Goal: Transaction & Acquisition: Purchase product/service

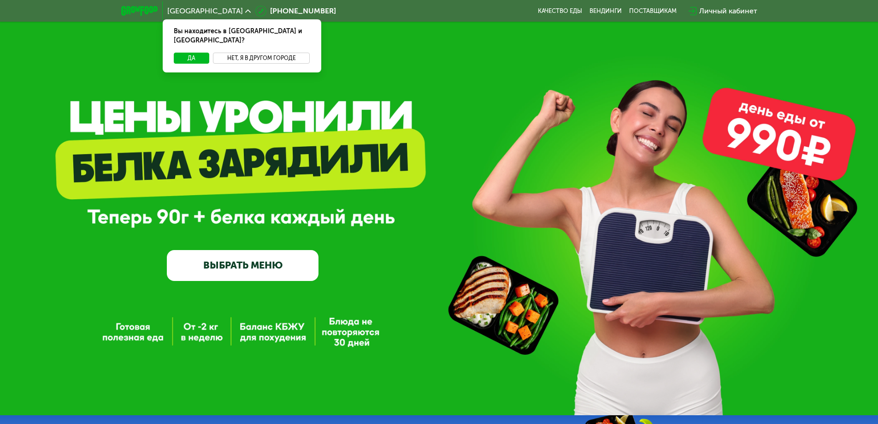
click at [247, 53] on button "Нет, я в другом городе" at bounding box center [261, 58] width 97 height 11
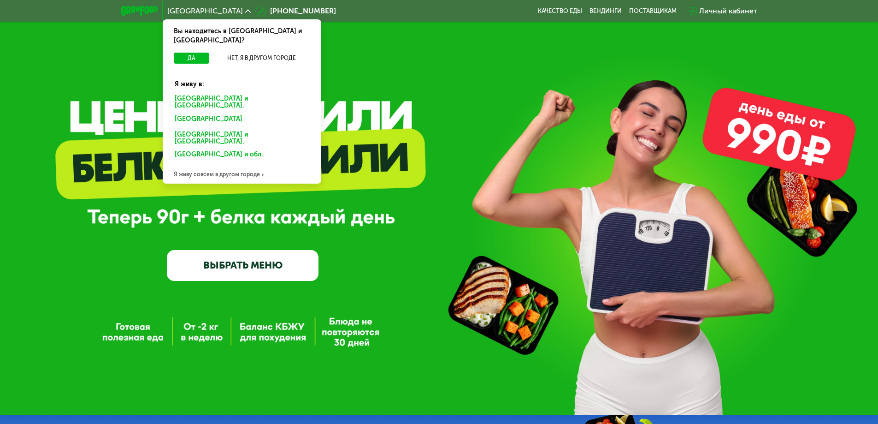
click at [217, 113] on div "[GEOGRAPHIC_DATA] и [GEOGRAPHIC_DATA]." at bounding box center [240, 120] width 144 height 15
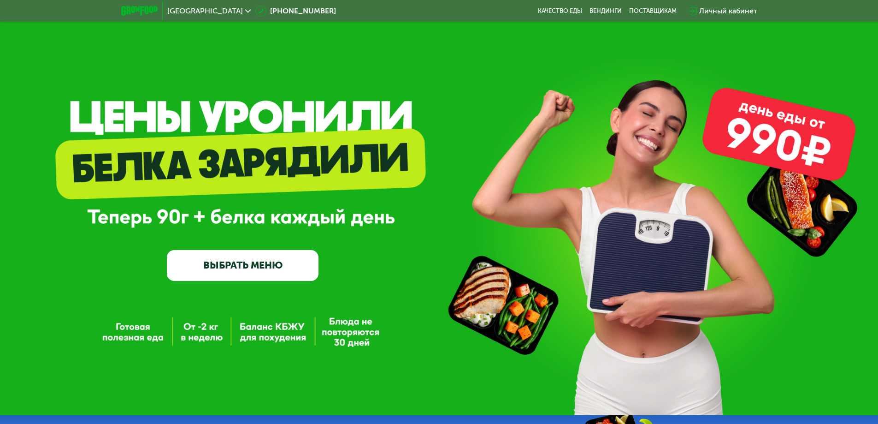
click at [287, 270] on link "ВЫБРАТЬ МЕНЮ" at bounding box center [243, 265] width 152 height 30
click at [260, 268] on link "ВЫБРАТЬ МЕНЮ" at bounding box center [243, 265] width 152 height 30
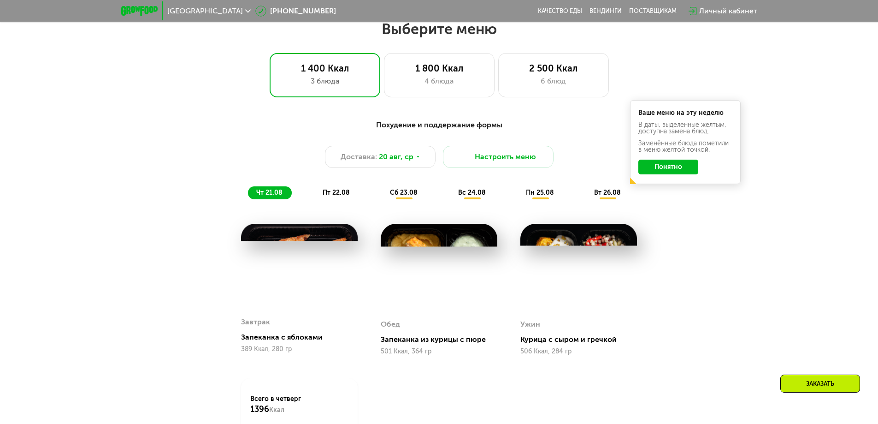
scroll to position [498, 0]
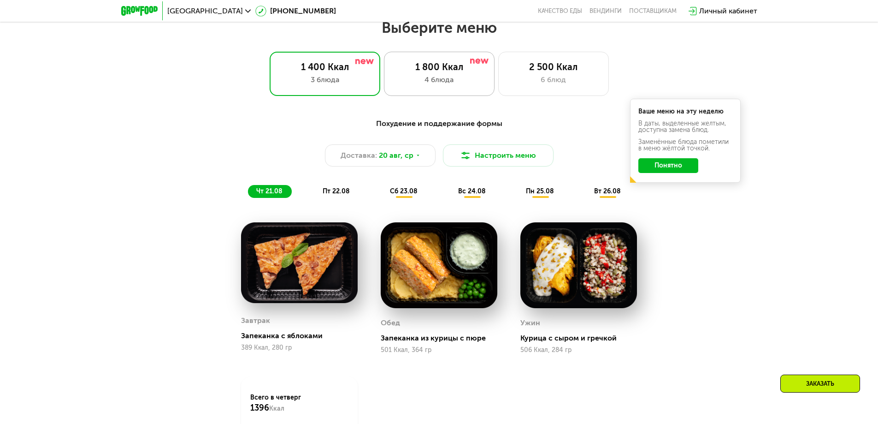
click at [485, 85] on div "4 блюда" at bounding box center [439, 79] width 91 height 11
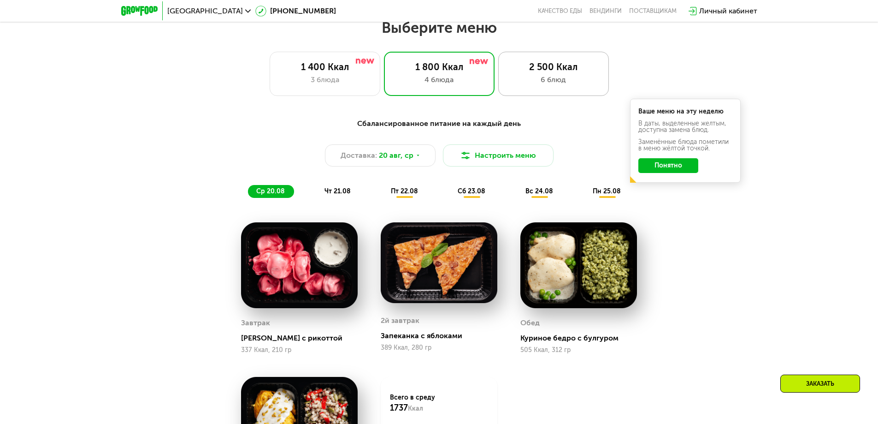
click at [553, 85] on div "6 блюд" at bounding box center [553, 79] width 91 height 11
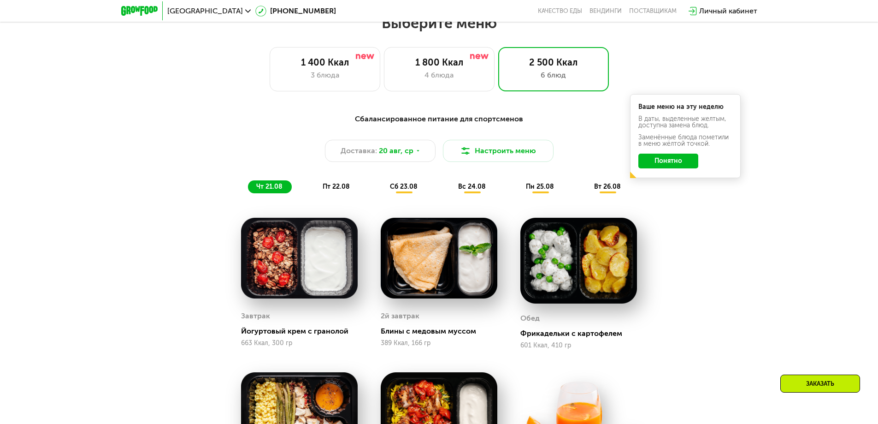
scroll to position [360, 0]
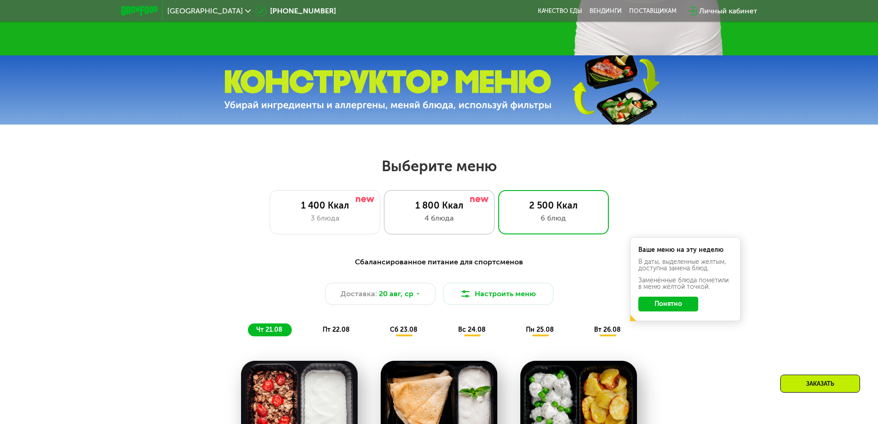
click at [435, 223] on div "4 блюда" at bounding box center [439, 218] width 91 height 11
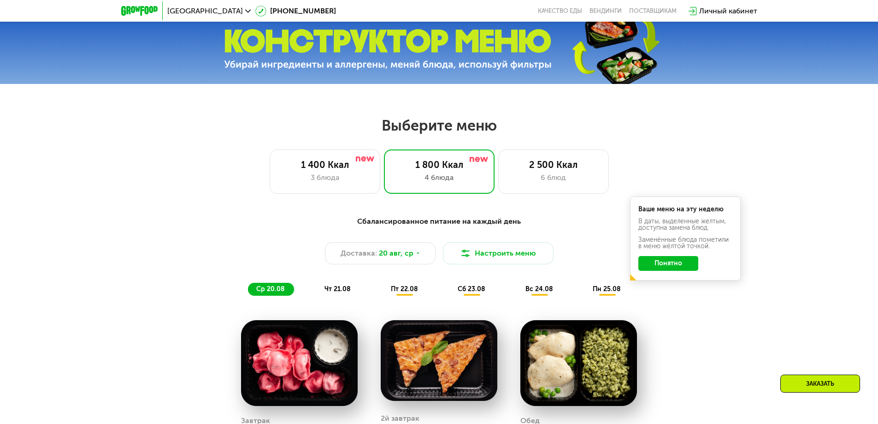
scroll to position [406, 0]
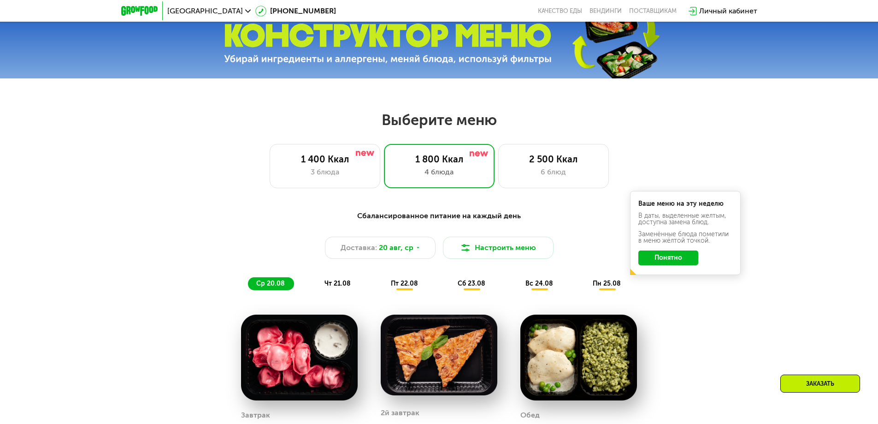
click at [337, 287] on span "чт 21.08" at bounding box center [338, 283] width 26 height 8
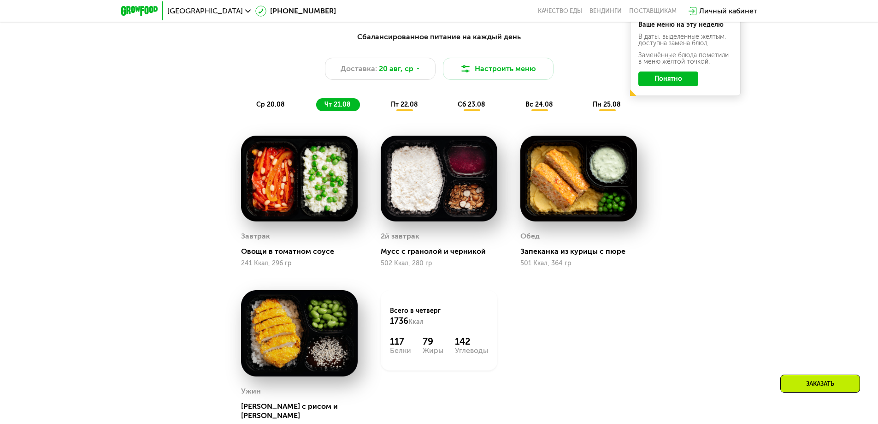
scroll to position [590, 0]
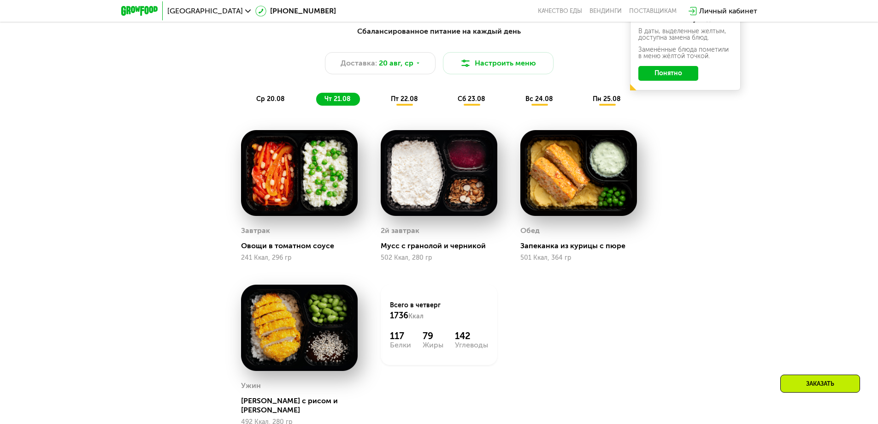
click at [413, 103] on span "пт 22.08" at bounding box center [404, 99] width 27 height 8
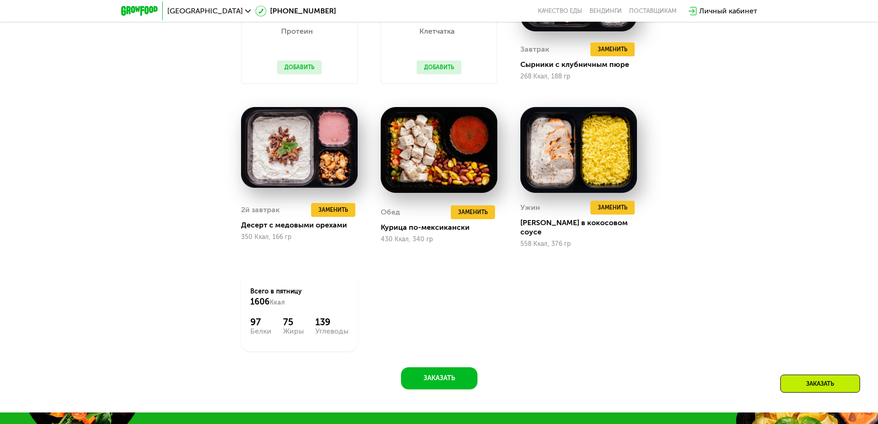
scroll to position [498, 0]
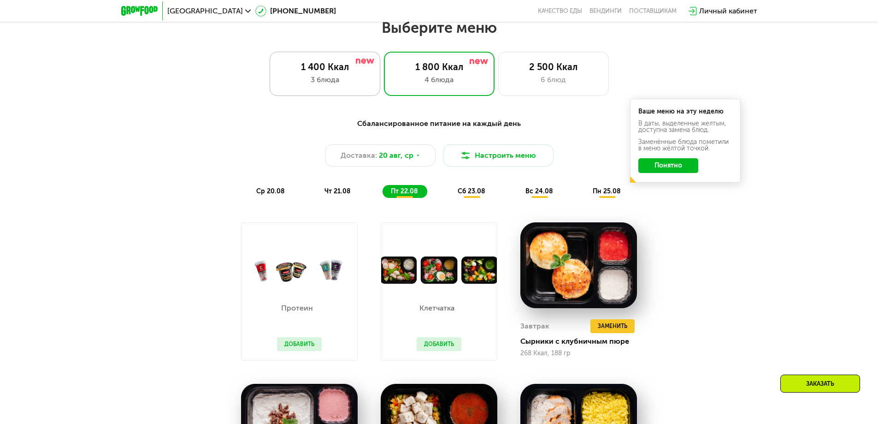
click at [335, 72] on div "1 400 Ккал" at bounding box center [324, 66] width 91 height 11
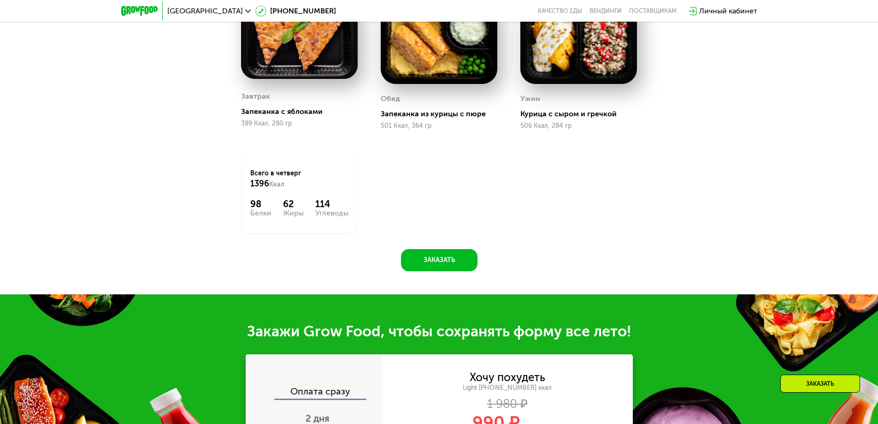
scroll to position [959, 0]
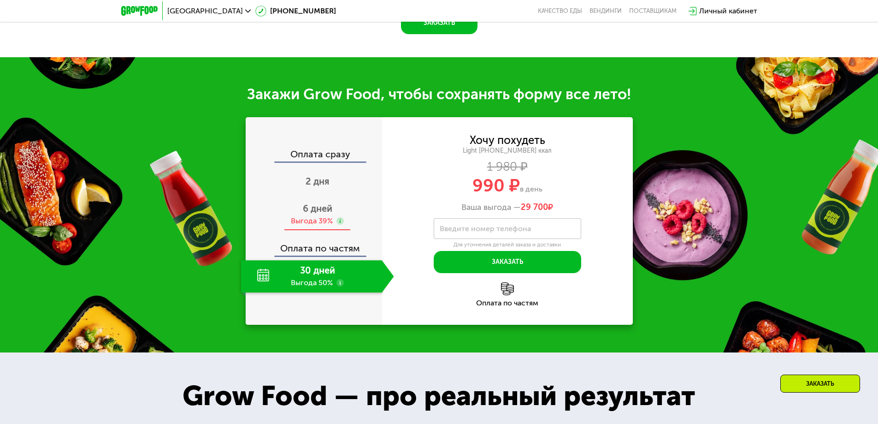
click at [330, 212] on span "6 дней" at bounding box center [318, 208] width 30 height 11
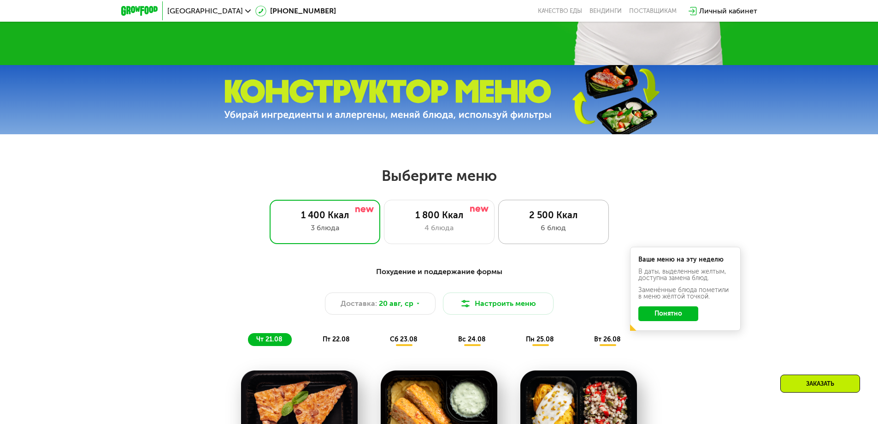
scroll to position [314, 0]
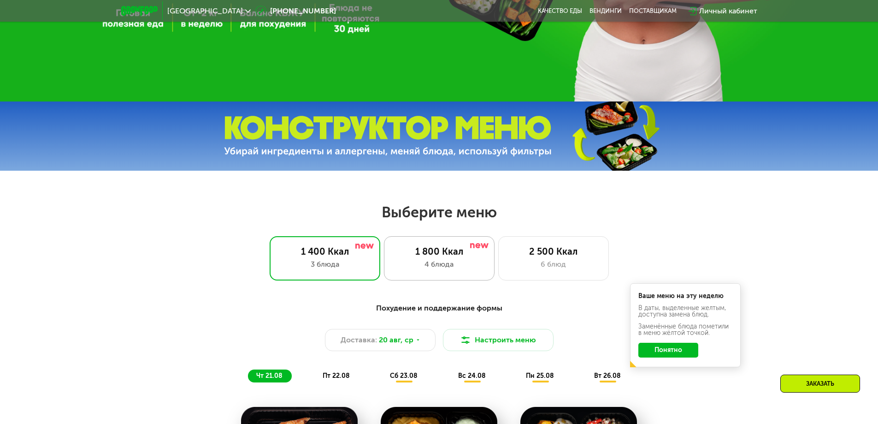
click at [479, 268] on div "4 блюда" at bounding box center [439, 264] width 91 height 11
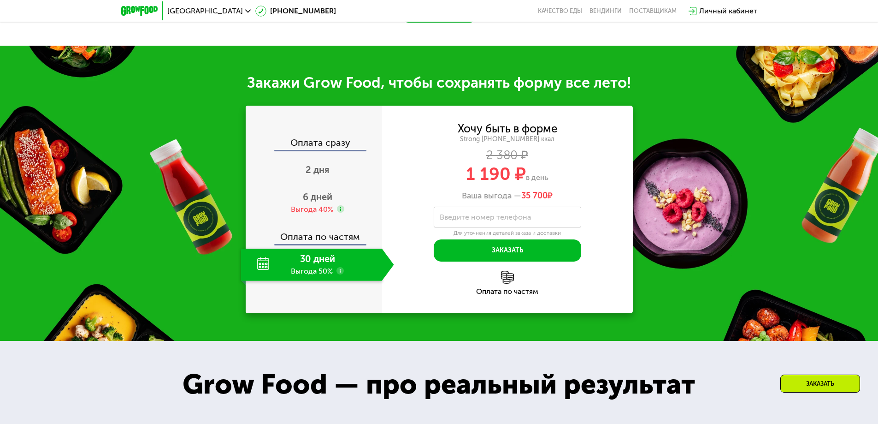
scroll to position [1051, 0]
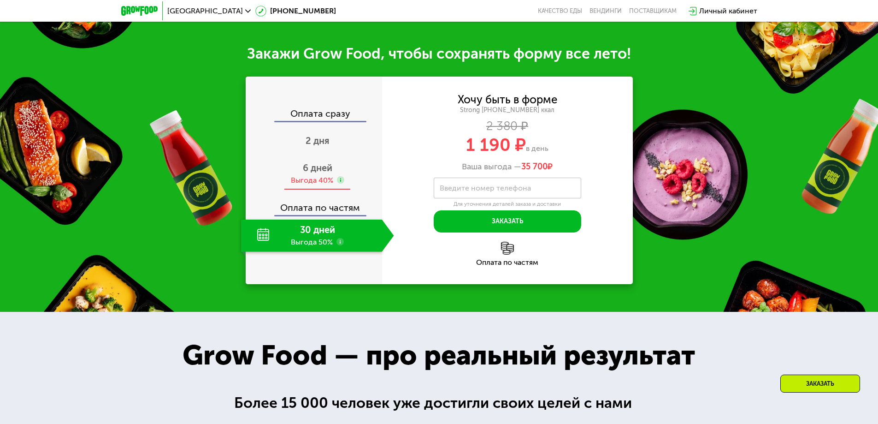
click at [325, 180] on div "Выгода 40%" at bounding box center [312, 180] width 42 height 10
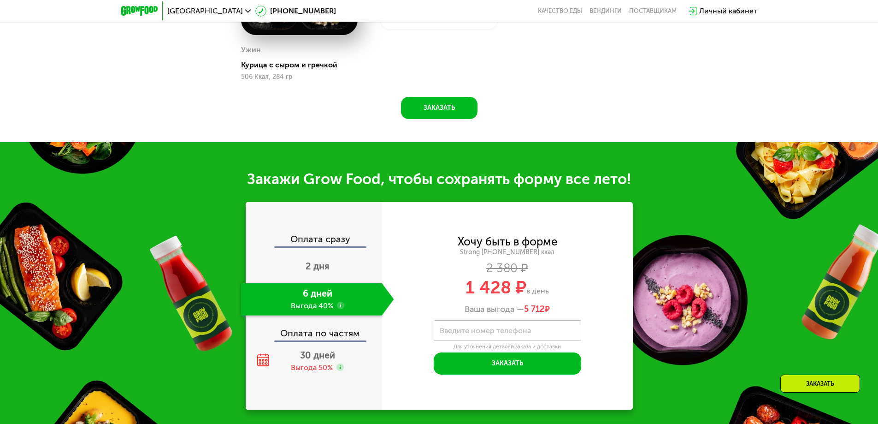
scroll to position [959, 0]
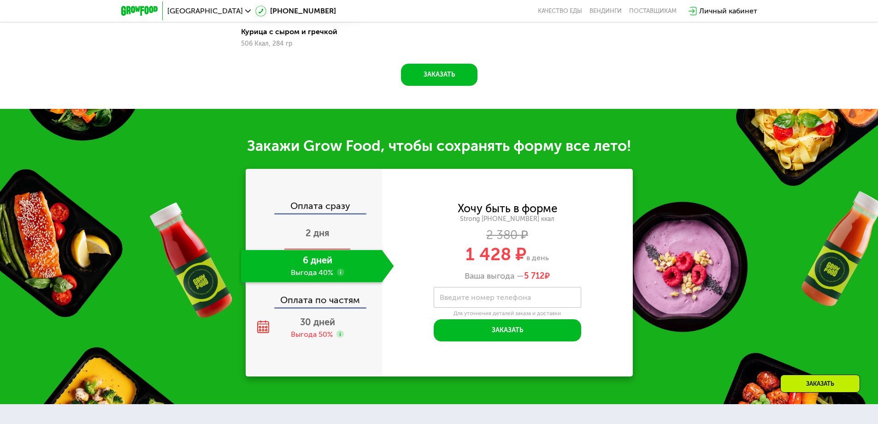
click at [322, 238] on span "2 дня" at bounding box center [318, 232] width 24 height 11
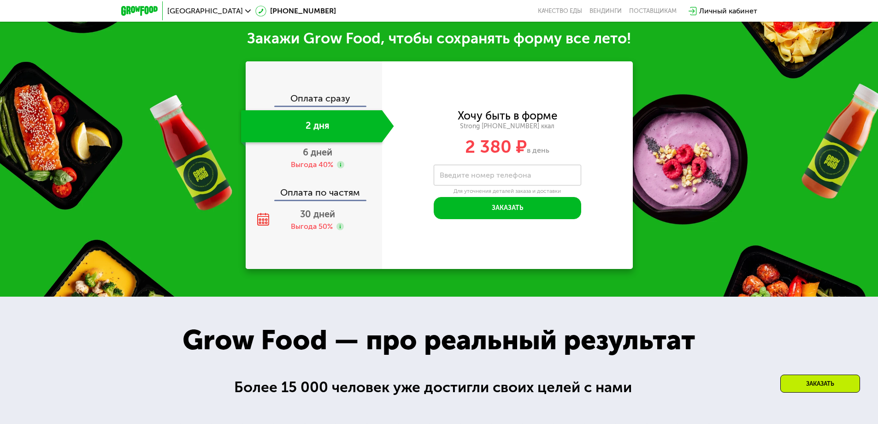
scroll to position [1005, 0]
